Goal: Information Seeking & Learning: Learn about a topic

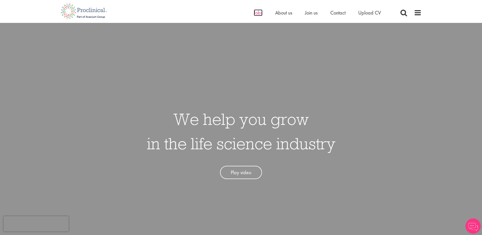
drag, startPoint x: 0, startPoint y: 0, endPoint x: 259, endPoint y: 13, distance: 259.0
click at [259, 13] on span "Jobs" at bounding box center [258, 12] width 9 height 7
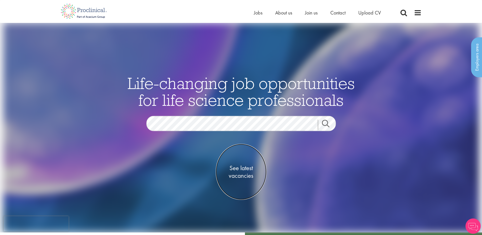
click at [235, 168] on span "See latest vacancies" at bounding box center [241, 171] width 51 height 15
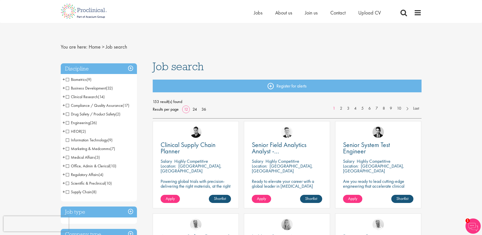
click at [67, 183] on span "Scientific & Preclinical" at bounding box center [85, 182] width 39 height 5
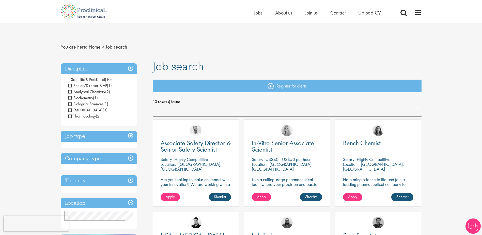
click at [69, 80] on span "Scientific & Preclinical" at bounding box center [85, 79] width 39 height 5
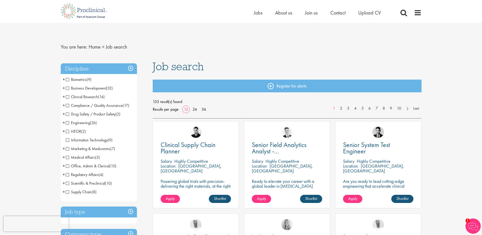
click at [66, 116] on span "Drug Safety / Product Safety" at bounding box center [91, 113] width 50 height 5
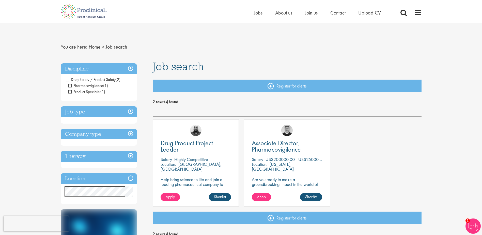
drag, startPoint x: 275, startPoint y: 159, endPoint x: 279, endPoint y: 160, distance: 3.5
click at [279, 160] on p "US$200000.00 - US$250000.00 per annum" at bounding box center [306, 159] width 81 height 6
click at [281, 160] on p "US$200000.00 - US$250000.00 per annum" at bounding box center [306, 159] width 81 height 6
drag, startPoint x: 281, startPoint y: 159, endPoint x: 274, endPoint y: 159, distance: 6.9
click at [274, 159] on p "US$200000.00 - US$250000.00 per annum" at bounding box center [306, 159] width 81 height 6
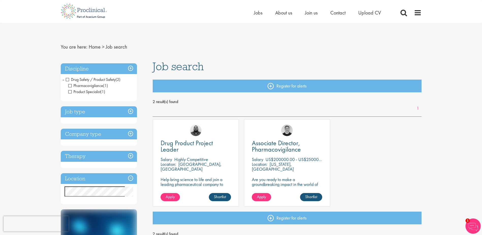
click at [342, 163] on div "Drug Product Project Leader Salary Highly Competitive Location: Basel, Schweiz …" at bounding box center [287, 165] width 274 height 92
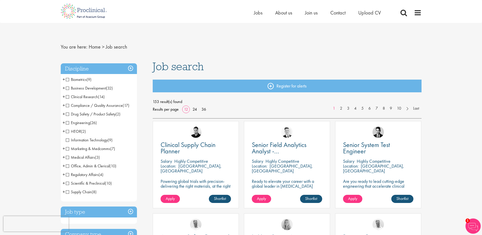
click at [63, 166] on span "+" at bounding box center [64, 166] width 3 height 8
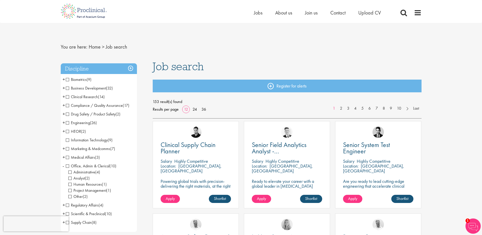
click at [64, 166] on span "-" at bounding box center [64, 166] width 2 height 8
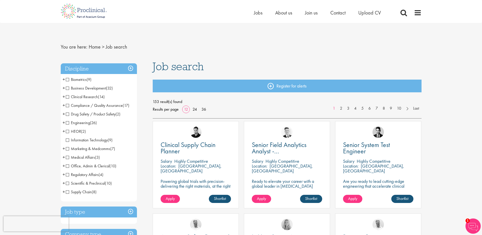
click at [64, 182] on span "+" at bounding box center [64, 183] width 3 height 8
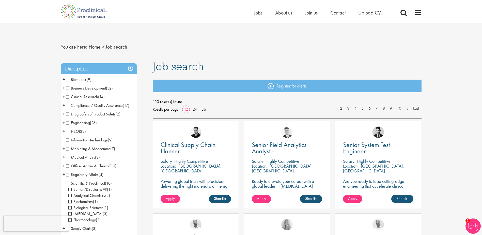
click at [64, 181] on li "Scientific & Preclinical (10) - + Senior/Director & VP (1) Analytical Chemistry…" at bounding box center [99, 201] width 76 height 45
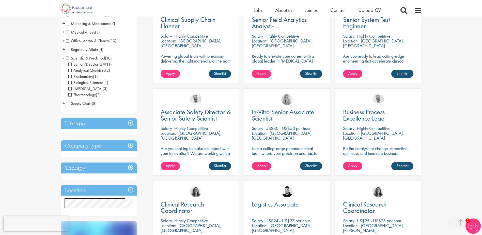
scroll to position [237, 0]
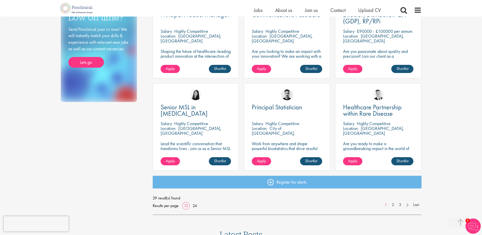
scroll to position [315, 0]
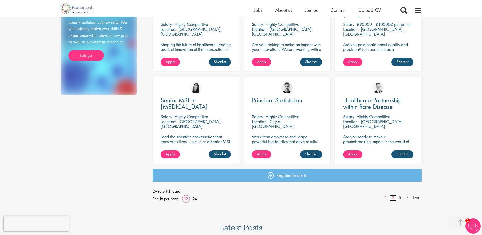
click at [392, 198] on link "2" at bounding box center [392, 198] width 7 height 6
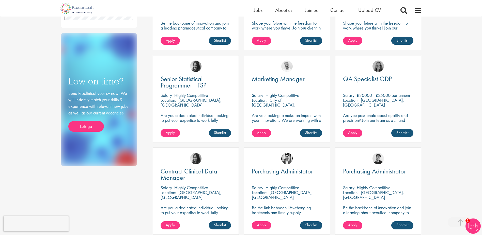
scroll to position [245, 0]
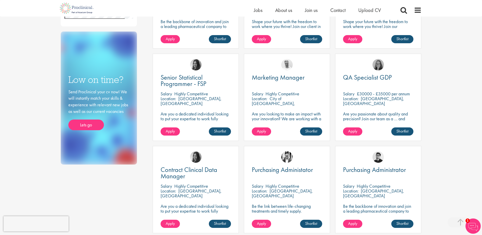
drag, startPoint x: 365, startPoint y: 93, endPoint x: 373, endPoint y: 94, distance: 7.9
click at [373, 94] on p "£30000 - £35000 per annum" at bounding box center [383, 94] width 53 height 6
